Goal: Find specific page/section: Find specific page/section

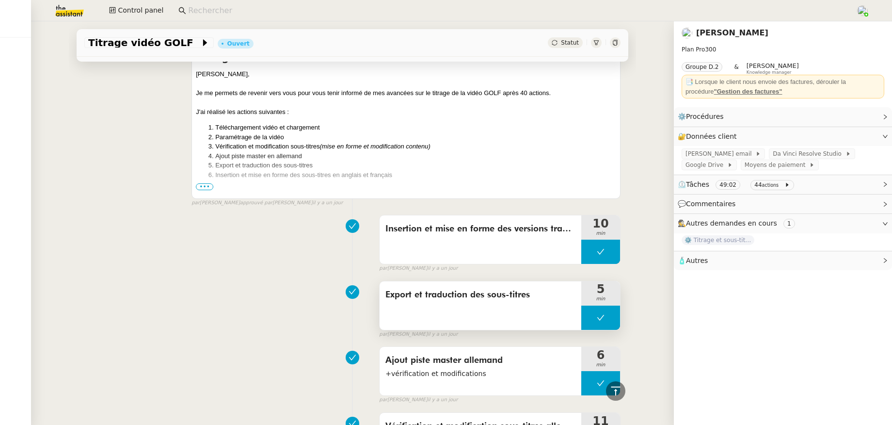
scroll to position [328, 0]
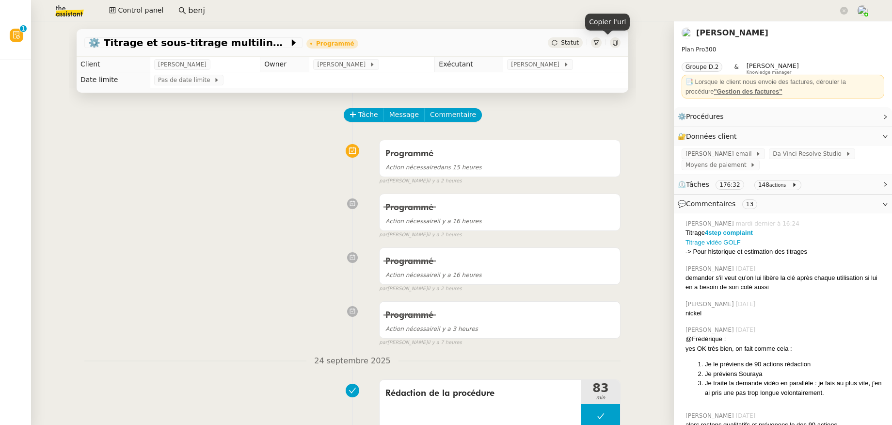
click at [211, 8] on input "benj" at bounding box center [513, 10] width 650 height 13
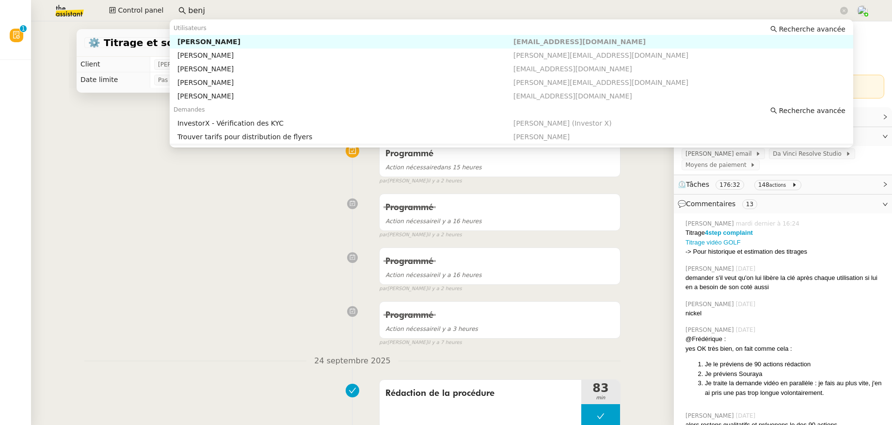
click at [288, 169] on div "Programmé Action nécessaire dans 15 heures false par Stéphanie R. il y a 2 heur…" at bounding box center [352, 160] width 536 height 50
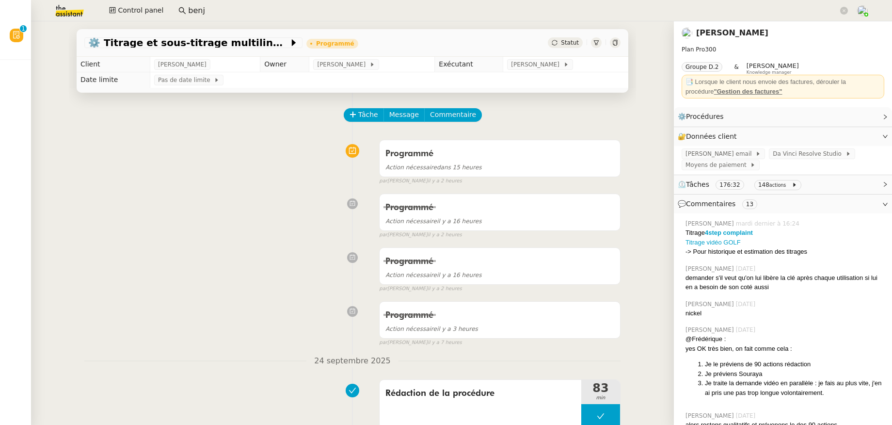
click at [727, 29] on link "Benjamin Delahaye" at bounding box center [732, 32] width 72 height 9
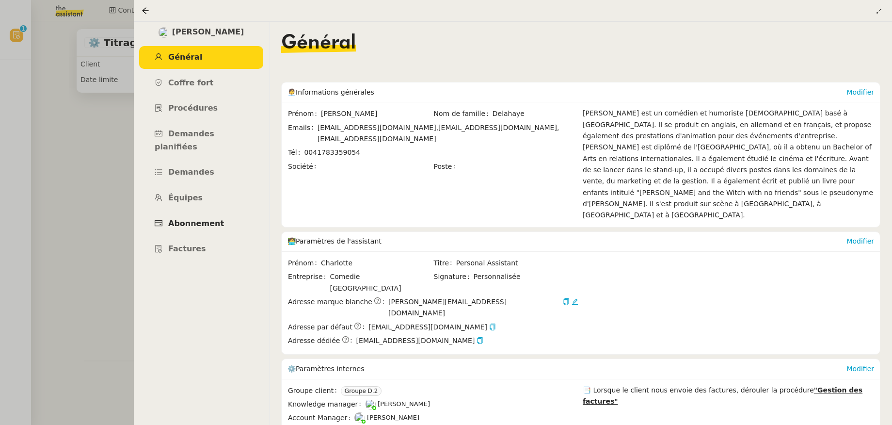
click at [215, 219] on span "Abonnement" at bounding box center [196, 223] width 56 height 9
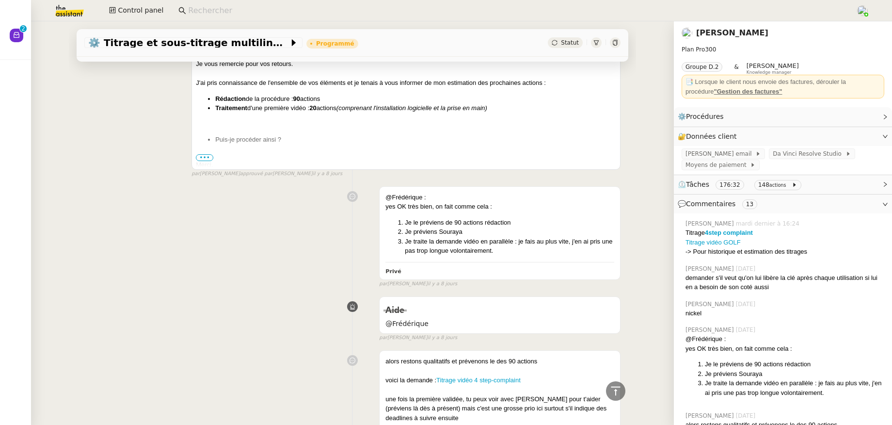
scroll to position [837, 0]
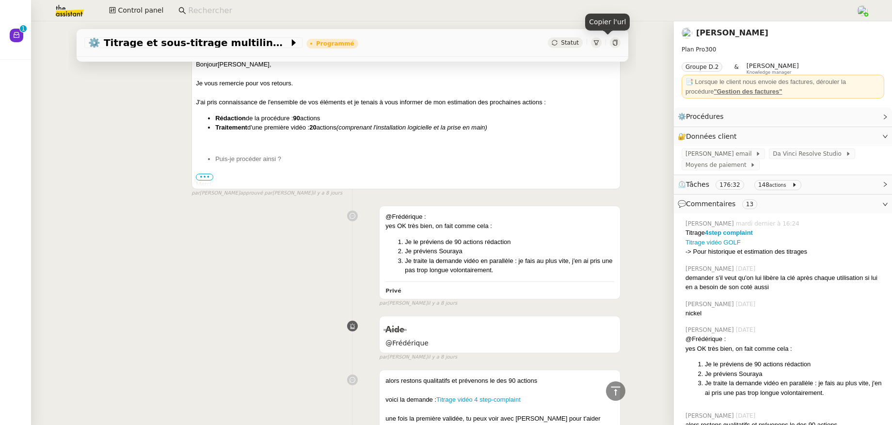
click at [613, 41] on icon at bounding box center [615, 43] width 4 height 6
